Goal: Information Seeking & Learning: Learn about a topic

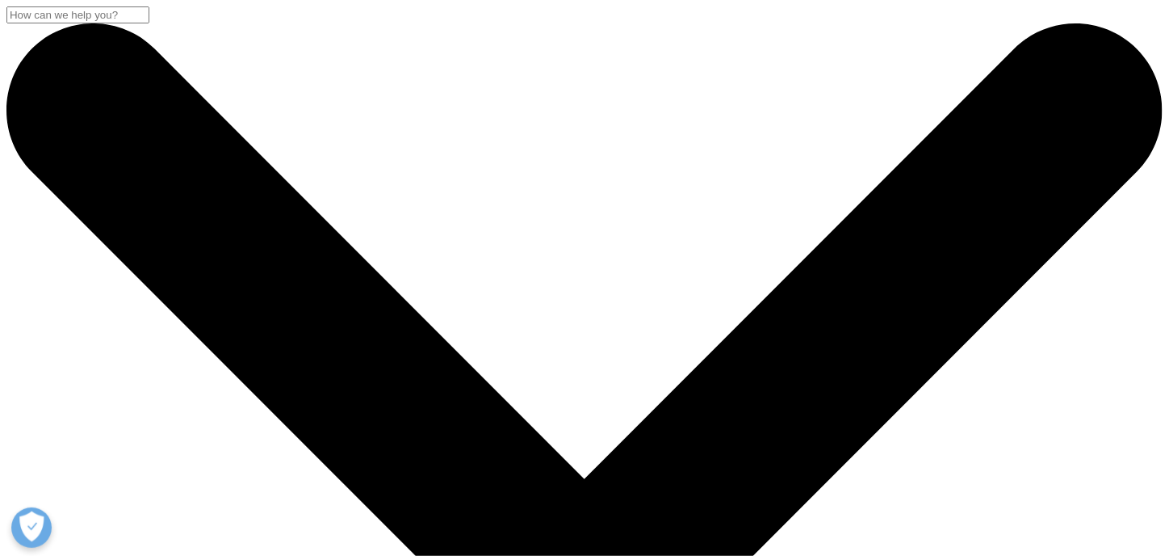
scroll to position [134, 0]
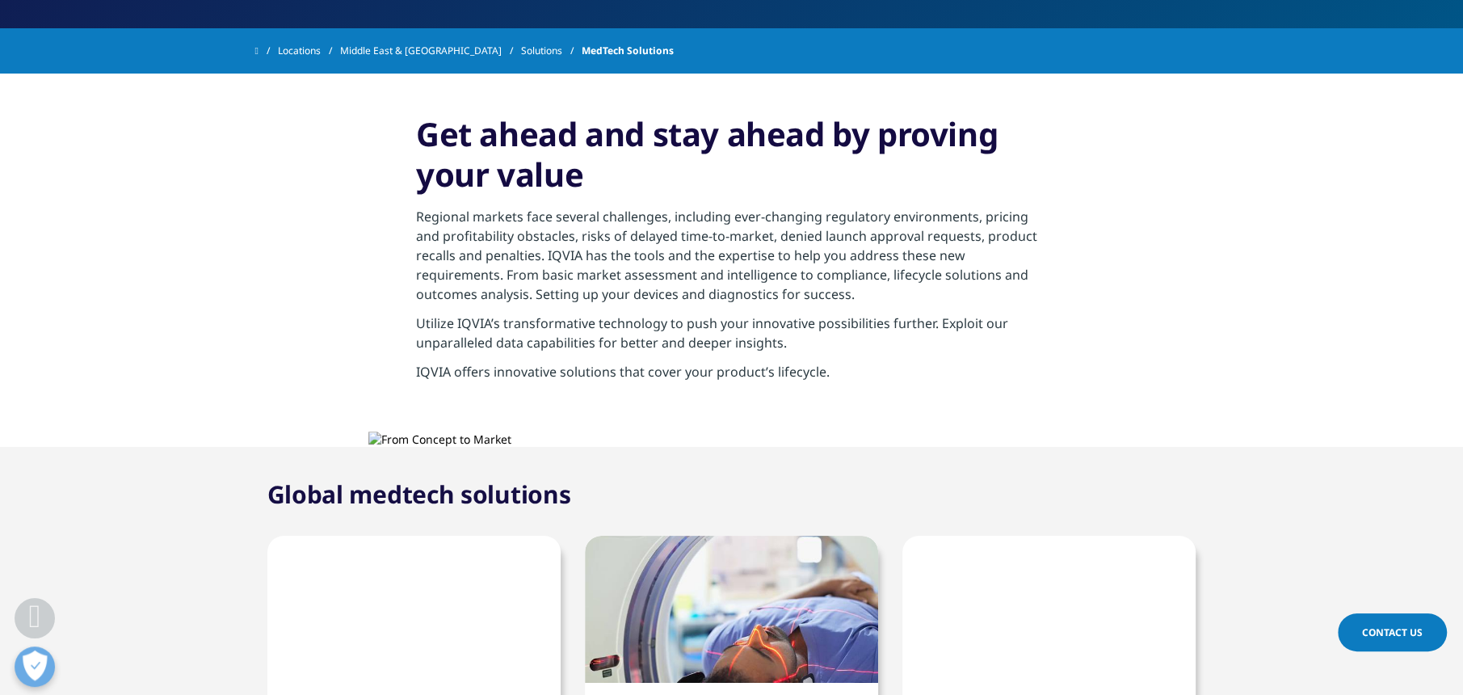
scroll to position [505, 0]
drag, startPoint x: 582, startPoint y: 292, endPoint x: 839, endPoint y: 300, distance: 257.8
click at [839, 300] on p "Regional markets face several challenges, including ever-changing regulatory en…" at bounding box center [731, 260] width 631 height 107
click at [841, 300] on p "Regional markets face several challenges, including ever-changing regulatory en…" at bounding box center [731, 260] width 631 height 107
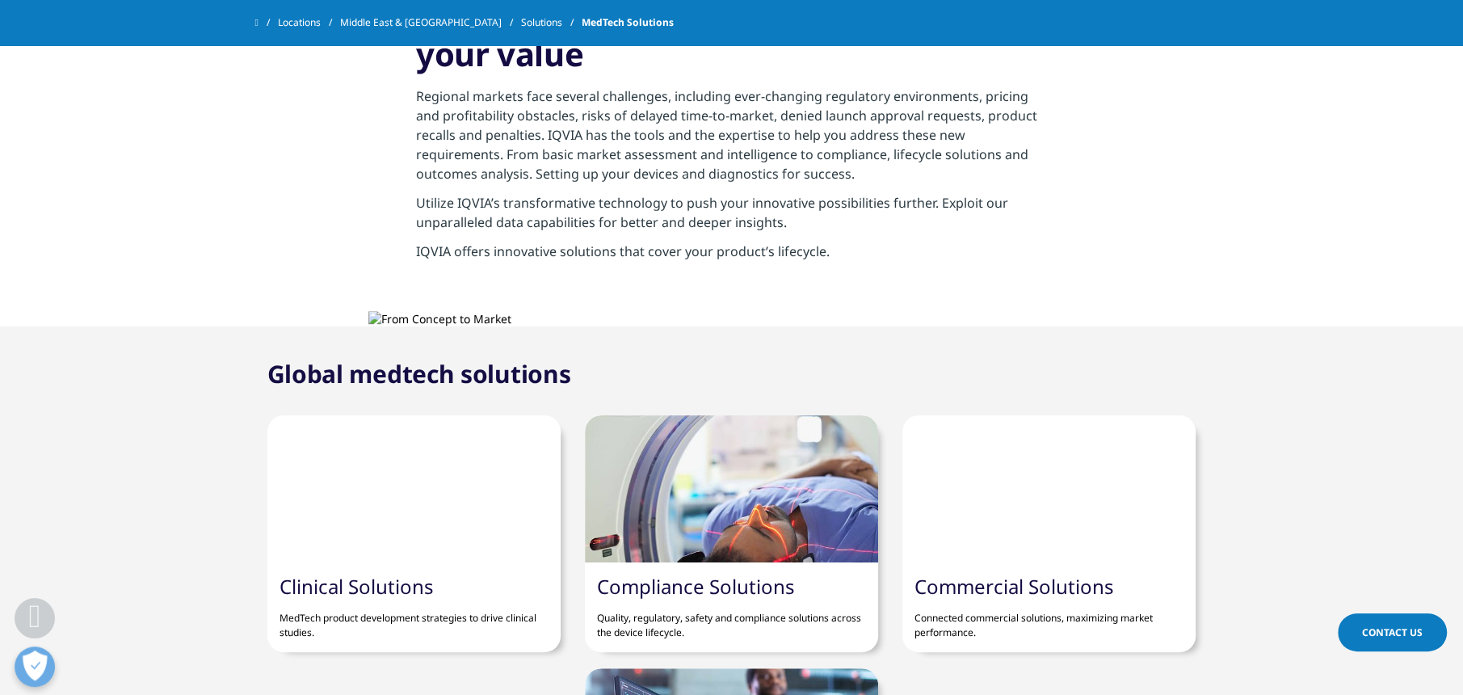
scroll to position [579, 0]
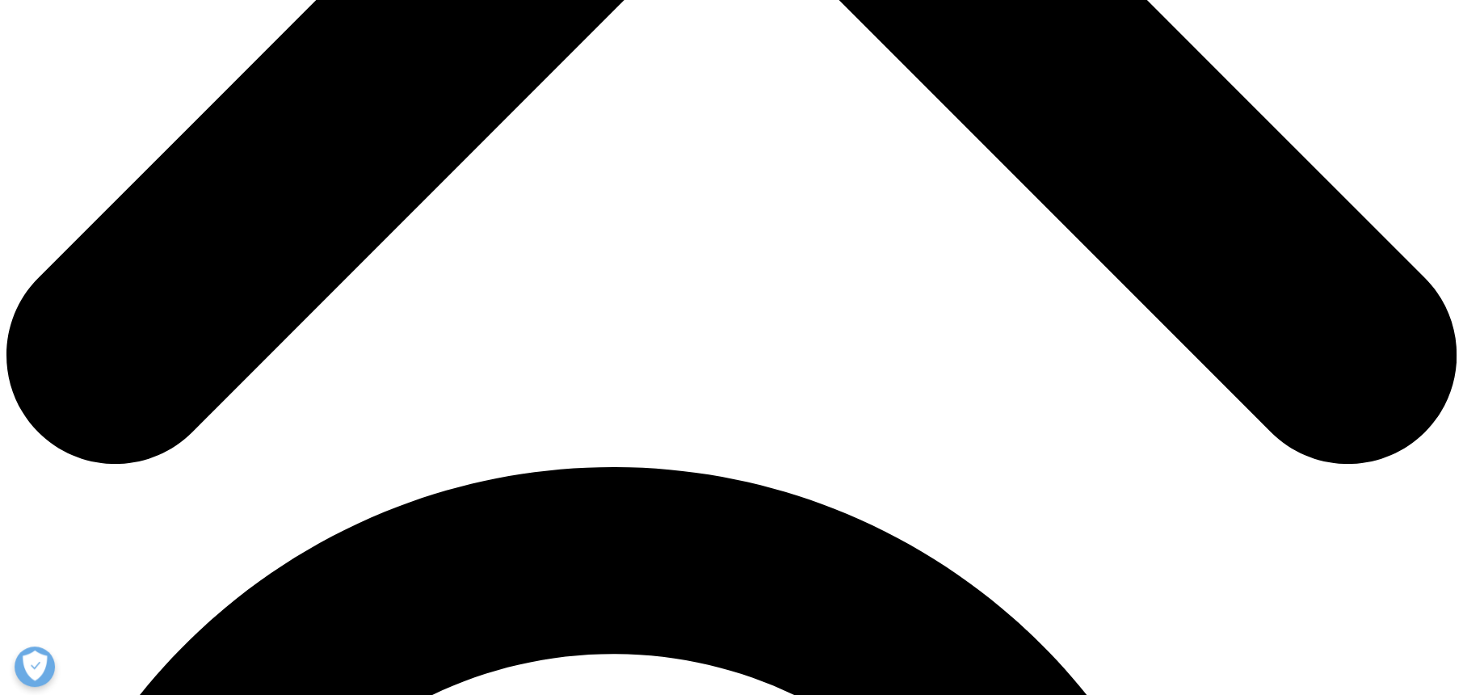
scroll to position [1178, 0]
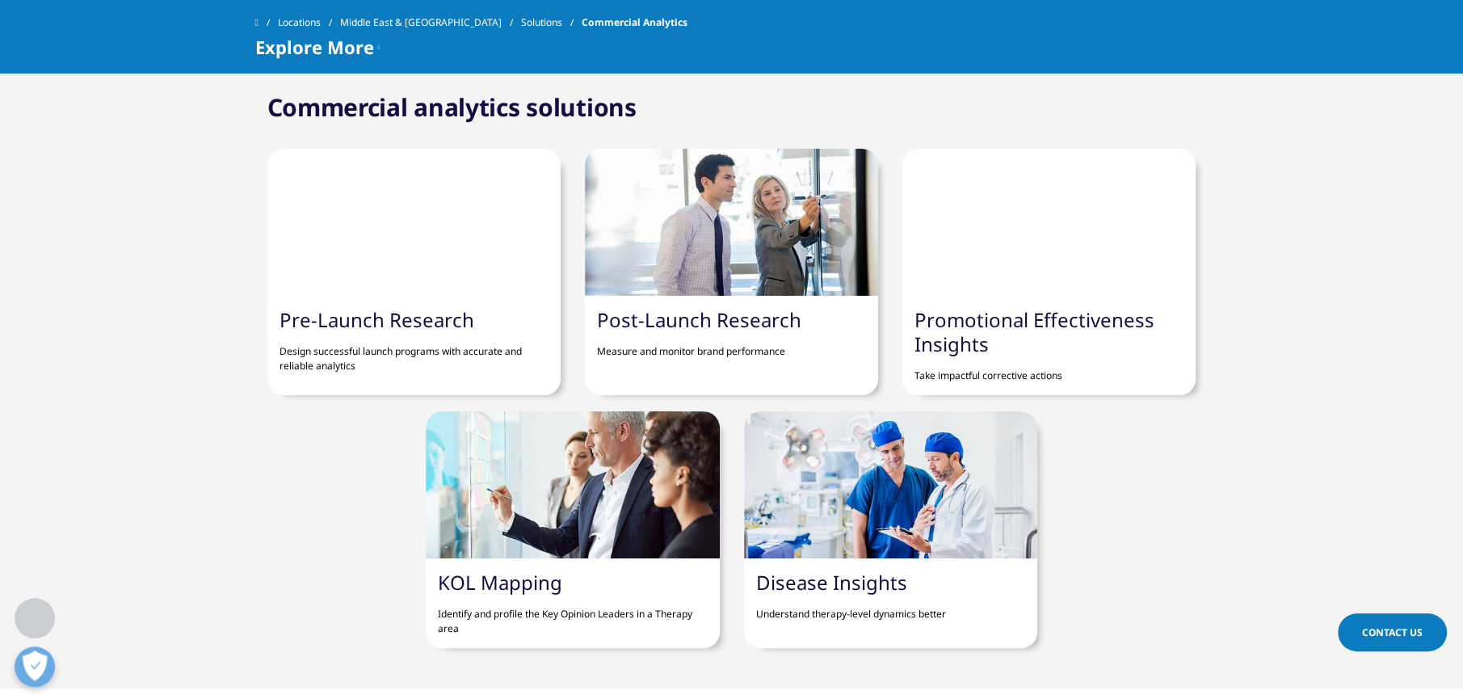
scroll to position [1682, 0]
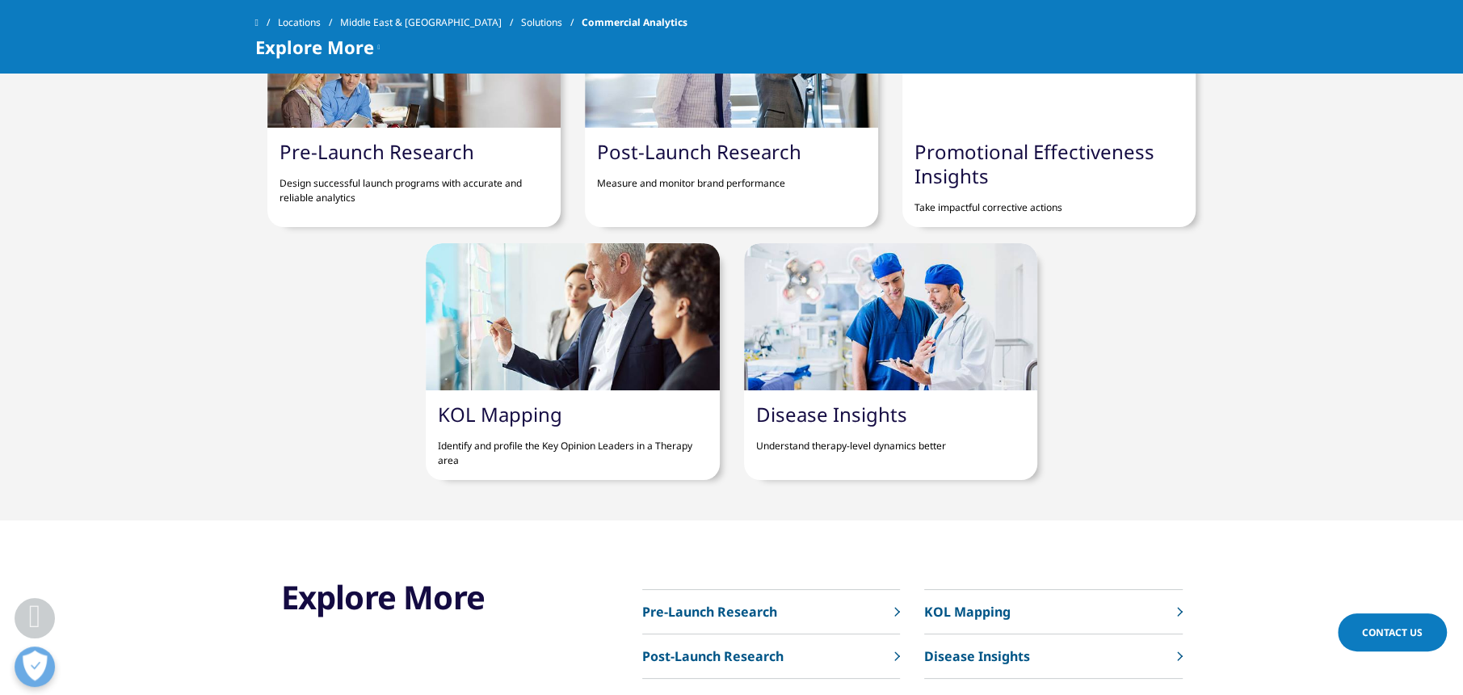
click at [811, 426] on p "Understand therapy-level dynamics better" at bounding box center [890, 439] width 269 height 27
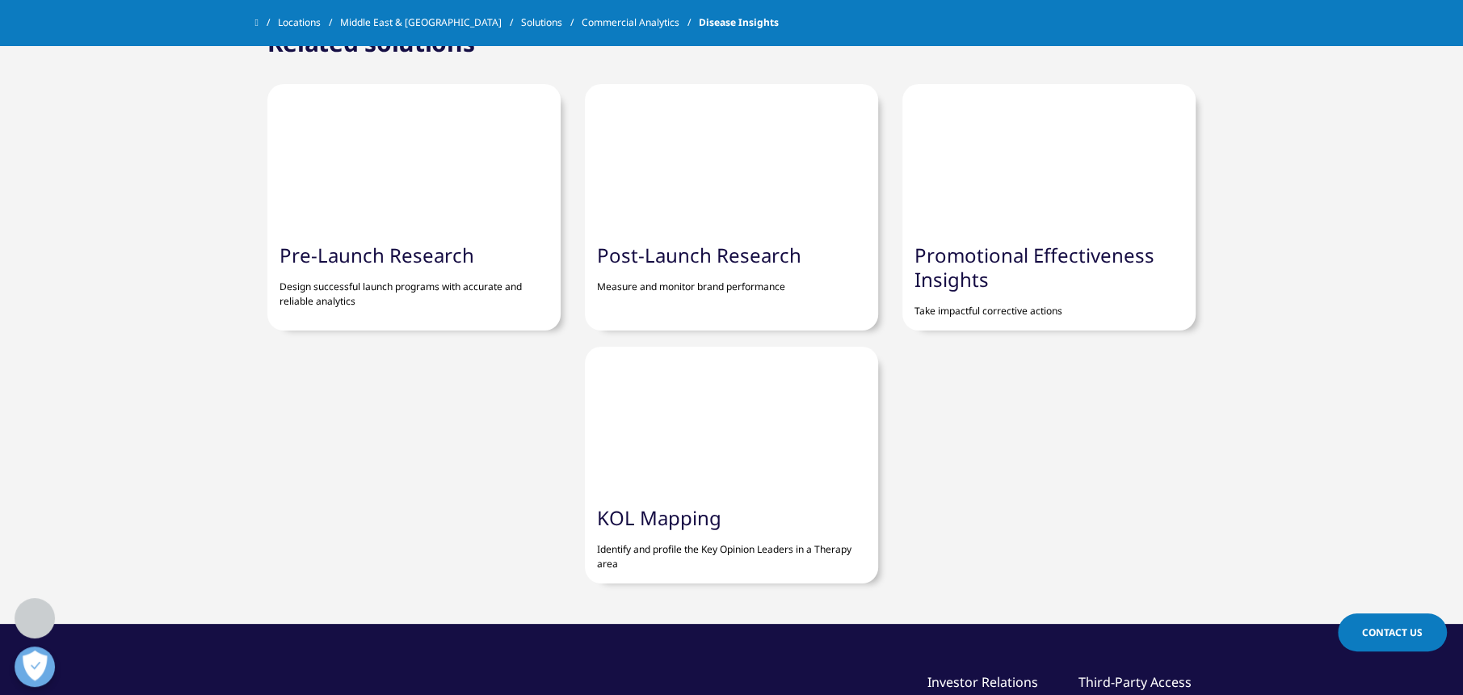
scroll to position [1010, 0]
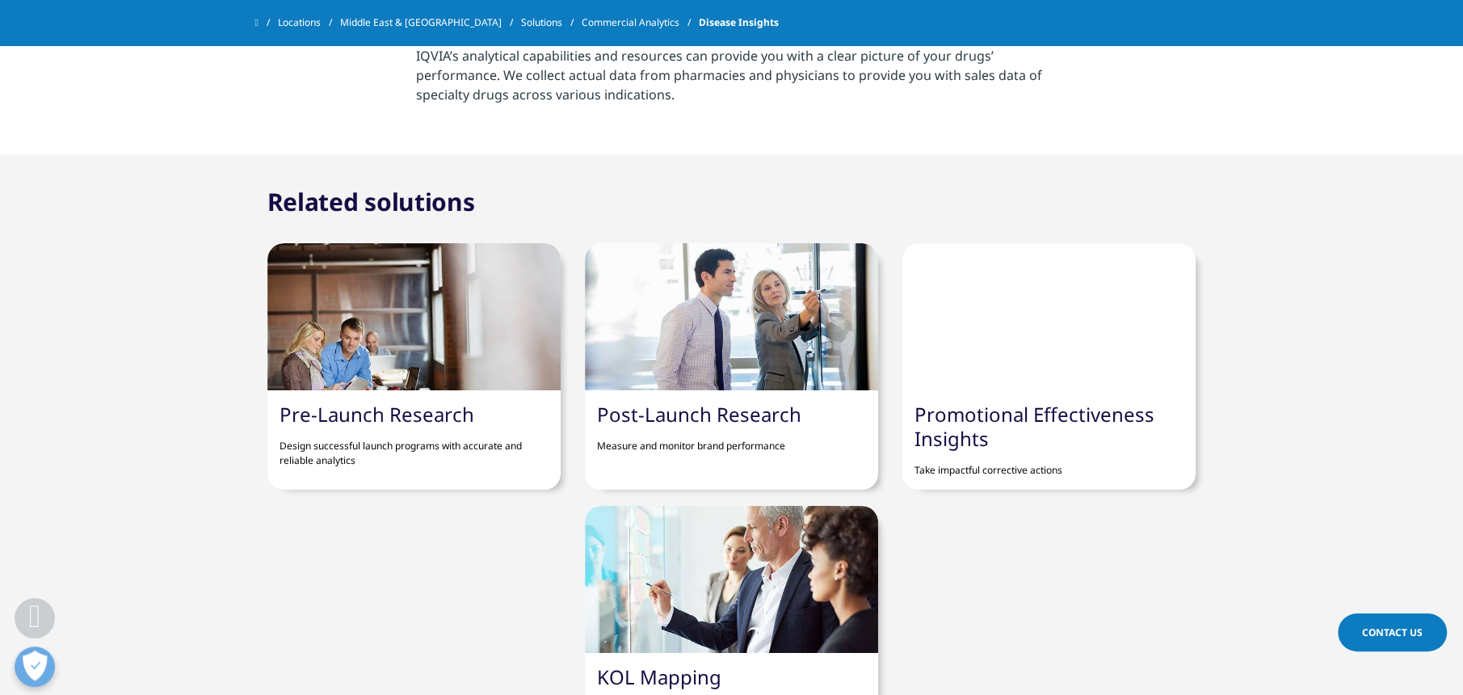
click at [361, 417] on link "Pre-Launch Research" at bounding box center [376, 414] width 195 height 27
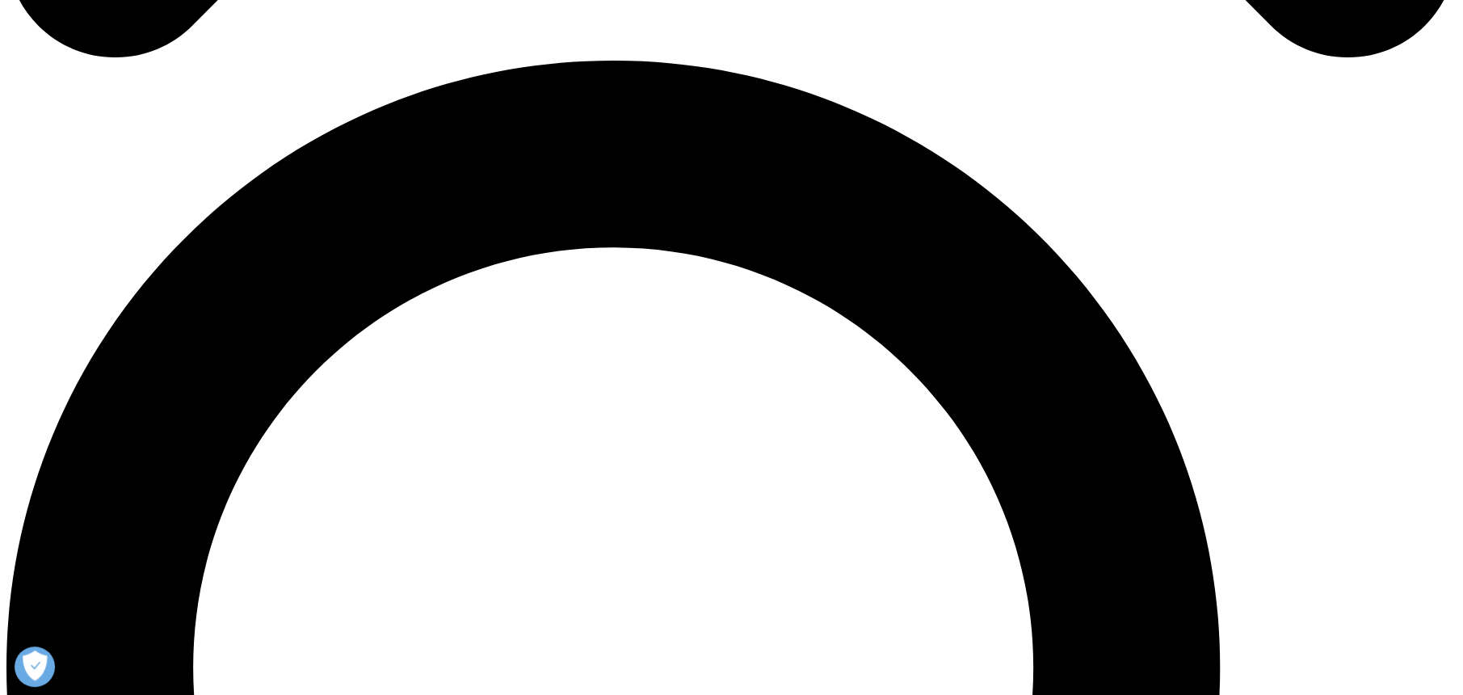
scroll to position [1514, 0]
